Goal: Navigation & Orientation: Find specific page/section

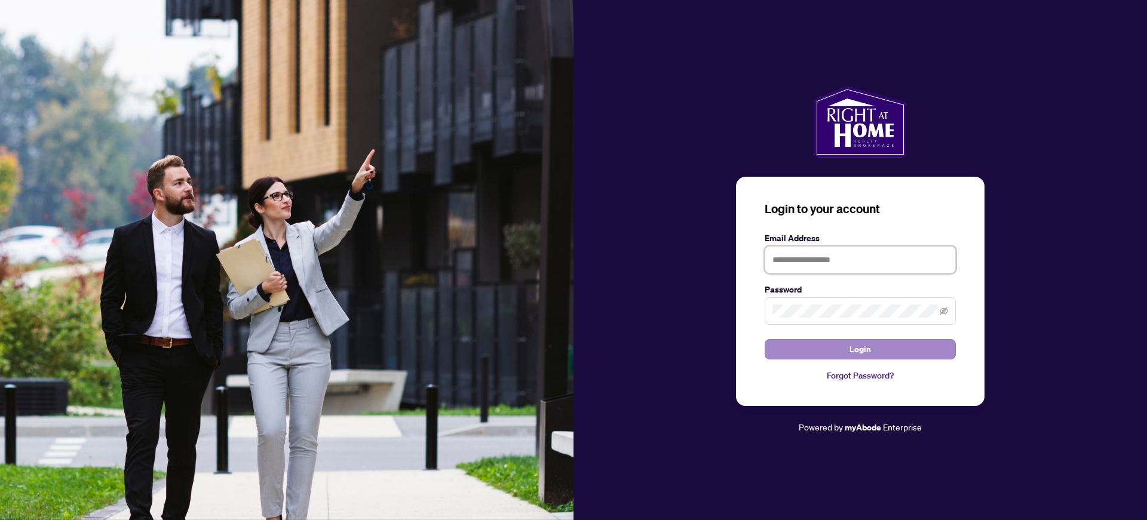
type input "**********"
click at [823, 340] on button "Login" at bounding box center [860, 349] width 191 height 20
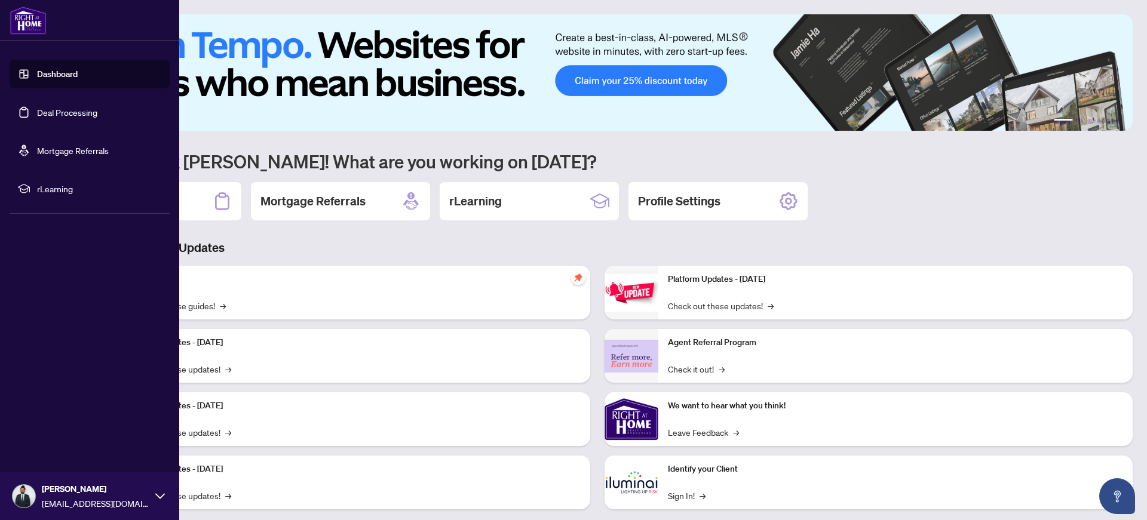
click at [64, 71] on link "Dashboard" at bounding box center [57, 74] width 41 height 11
click at [56, 113] on link "Deal Processing" at bounding box center [67, 112] width 60 height 11
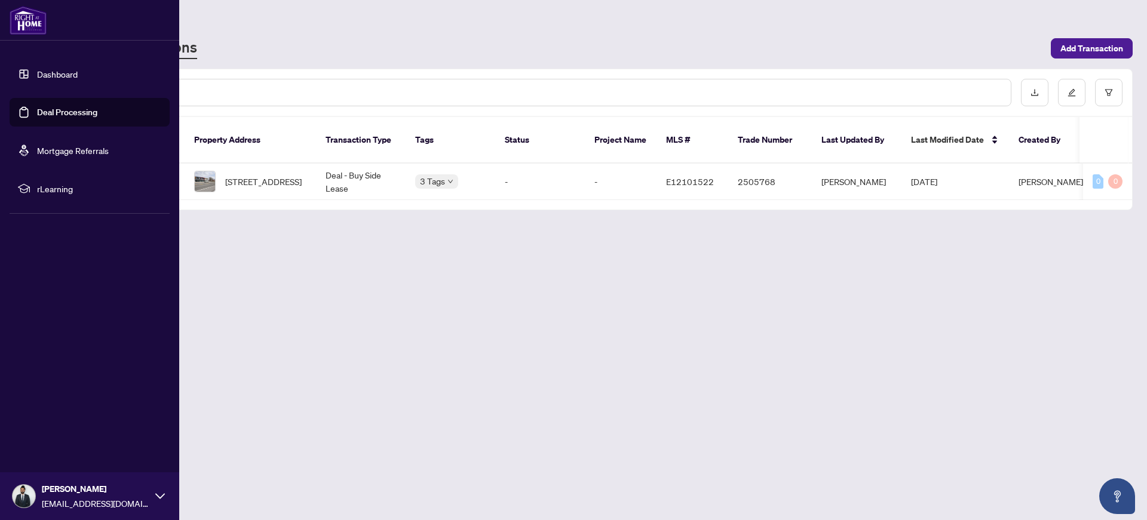
click at [37, 69] on link "Dashboard" at bounding box center [57, 74] width 41 height 11
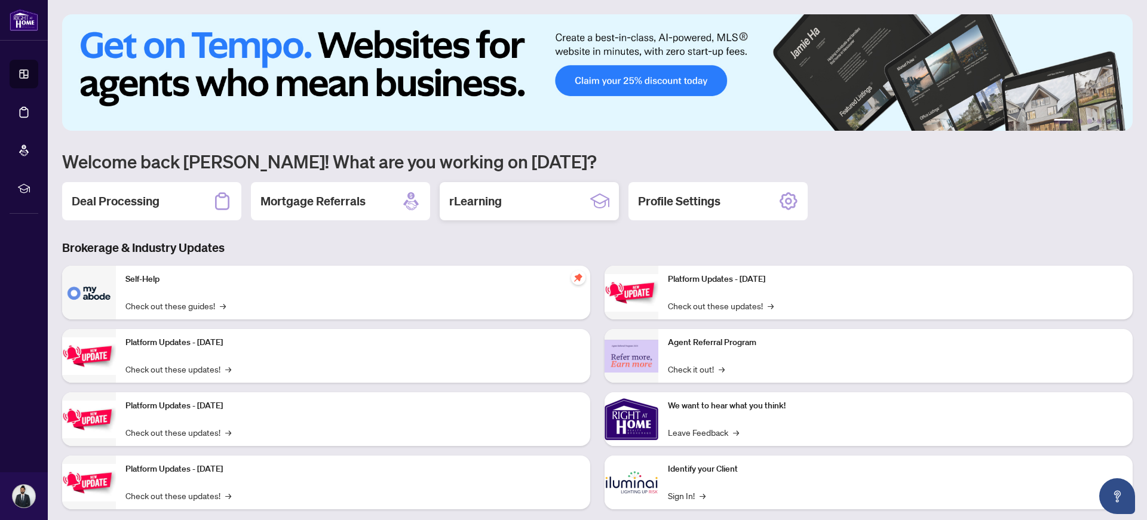
click at [487, 209] on h2 "rLearning" at bounding box center [475, 201] width 53 height 17
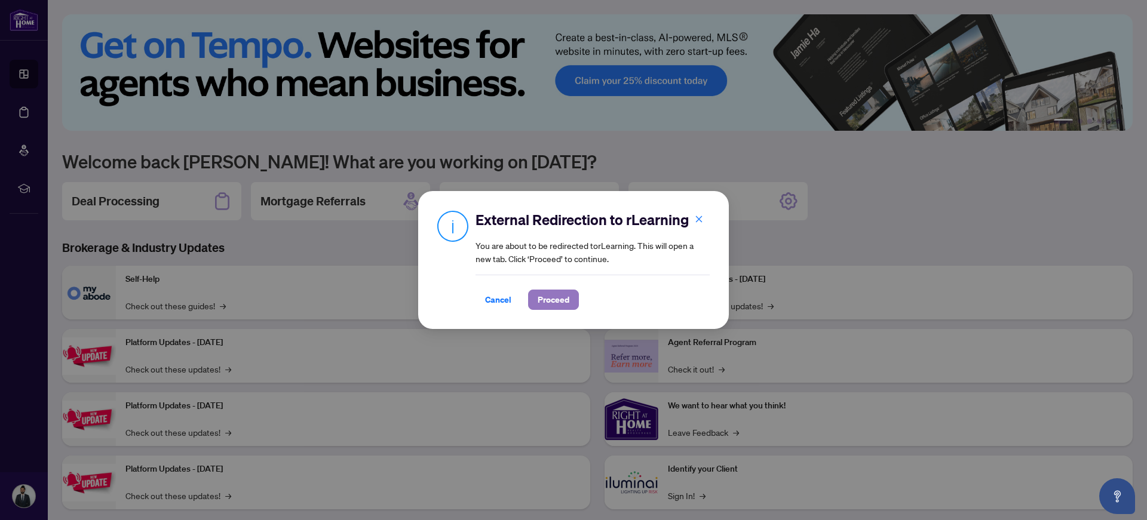
click at [541, 293] on span "Proceed" at bounding box center [554, 299] width 32 height 19
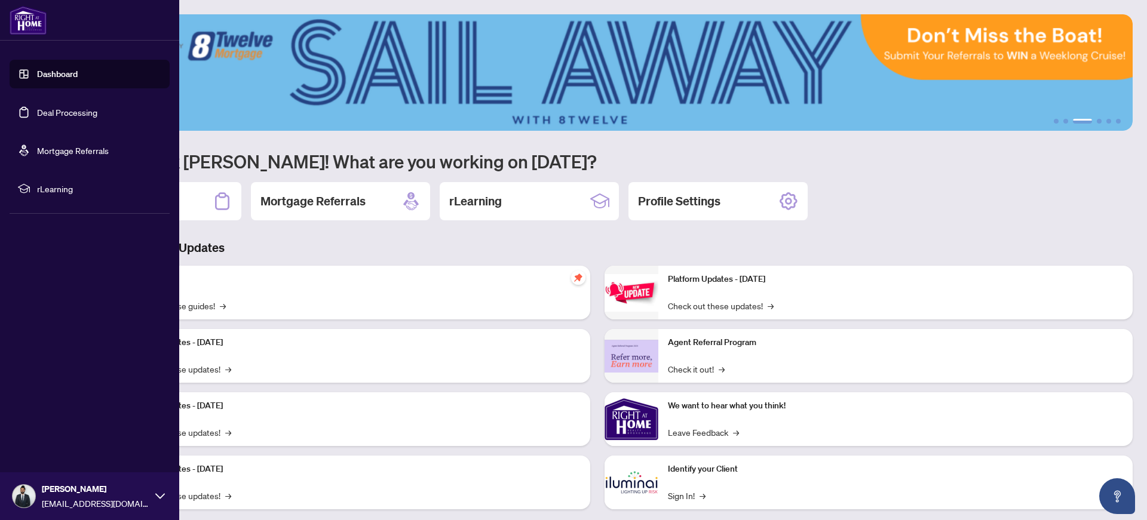
click at [77, 118] on link "Deal Processing" at bounding box center [67, 112] width 60 height 11
